Goal: Find specific page/section: Find specific page/section

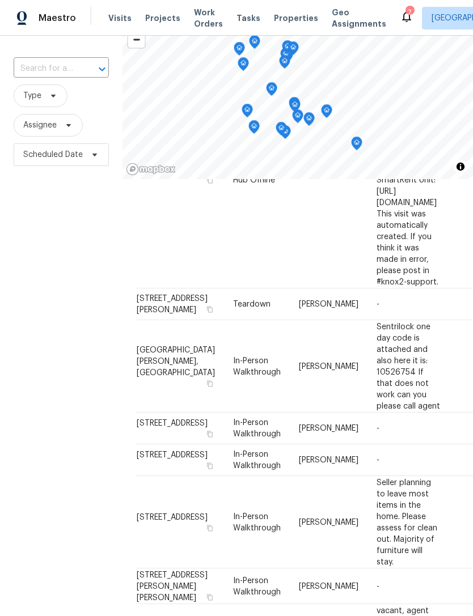
scroll to position [109, 0]
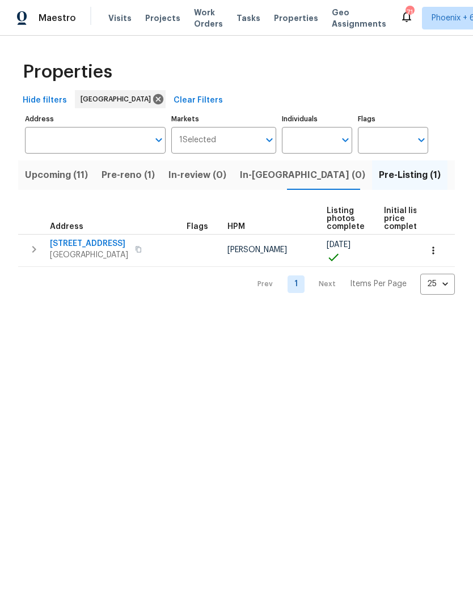
click at [323, 140] on input "Individuals" at bounding box center [308, 140] width 53 height 27
type input "[PERSON_NAME]"
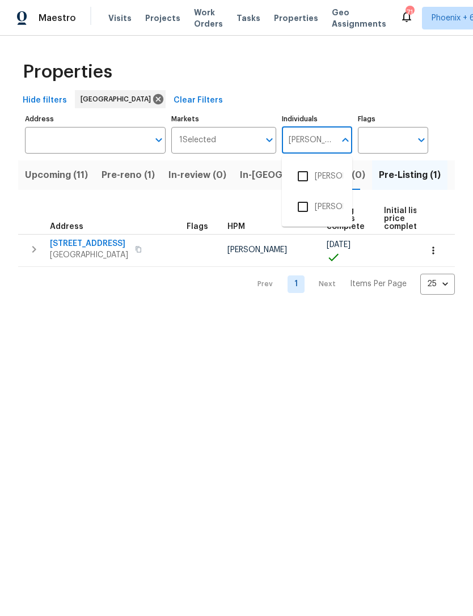
click at [304, 177] on input "checkbox" at bounding box center [303, 176] width 24 height 24
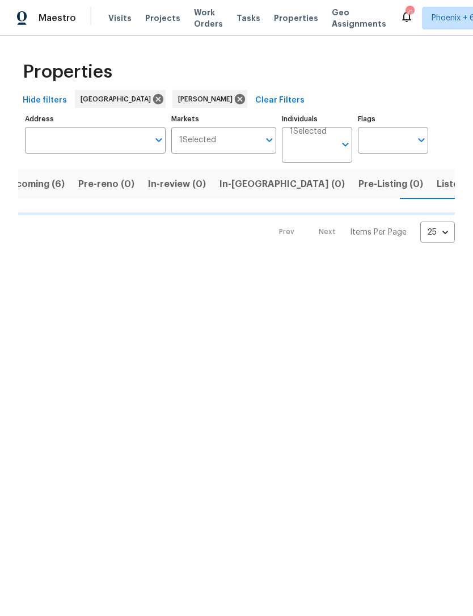
scroll to position [0, 23]
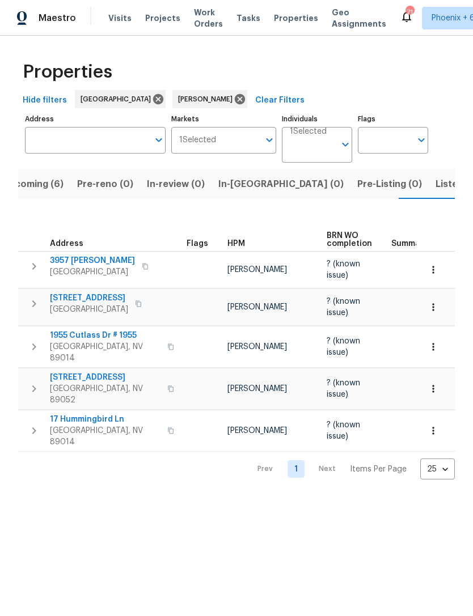
click at [105, 414] on span "17 Hummingbird Ln" at bounding box center [105, 419] width 111 height 11
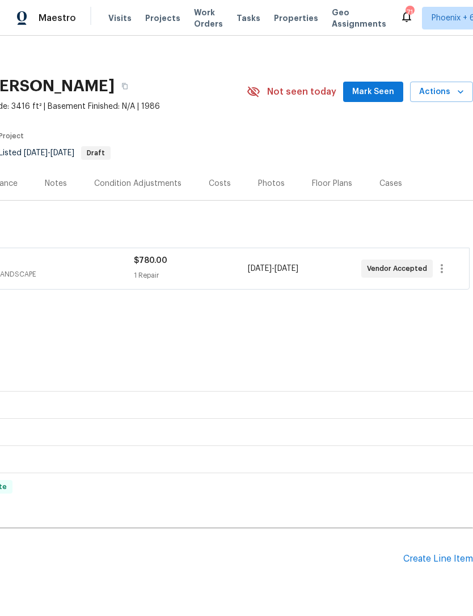
scroll to position [4, 0]
